Goal: Navigation & Orientation: Go to known website

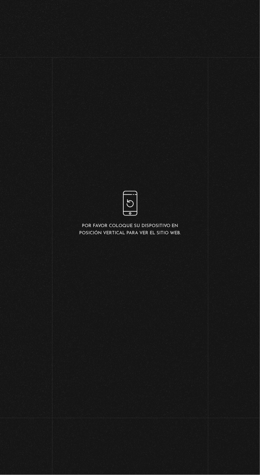
click at [97, 236] on p "Por favor coloque su dispositivo en posición vertical para ver el sitio web." at bounding box center [130, 230] width 104 height 14
click at [156, 236] on p "Por favor coloque su dispositivo en posición vertical para ver el sitio web." at bounding box center [130, 230] width 104 height 14
